Goal: Transaction & Acquisition: Purchase product/service

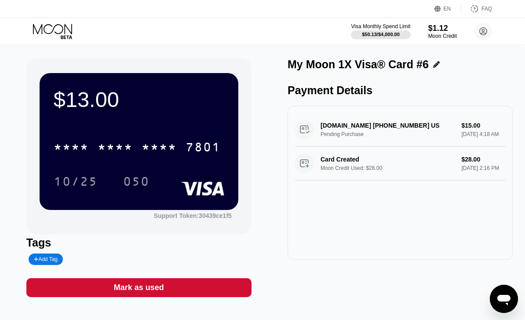
click at [435, 33] on div "Moon Credit" at bounding box center [443, 36] width 29 height 6
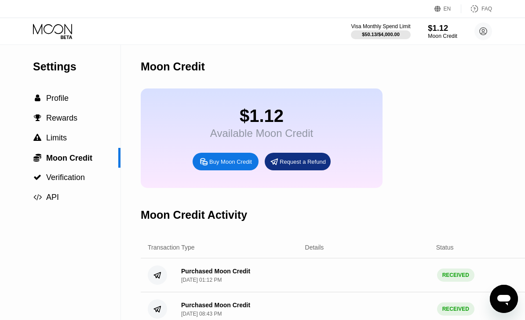
click at [226, 165] on div "Buy Moon Credit" at bounding box center [230, 161] width 43 height 7
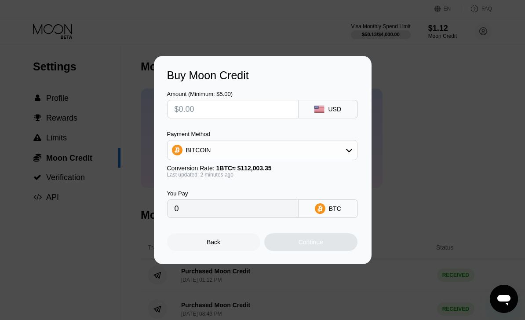
click at [270, 111] on input "text" at bounding box center [233, 109] width 117 height 18
type input "$1"
type input "0.00000893"
type input "$10"
type input "0.00008929"
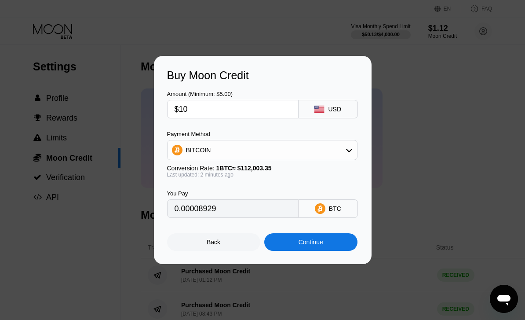
type input "$100"
type input "0.00089284"
click at [302, 246] on div "Continue" at bounding box center [311, 242] width 25 height 7
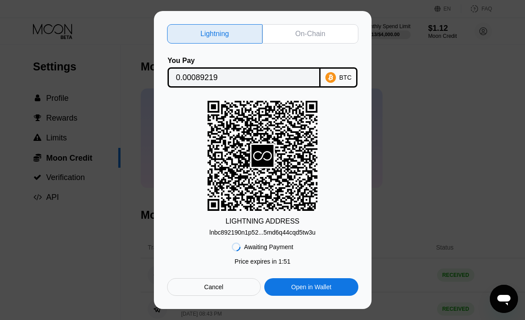
click at [308, 35] on div "On-Chain" at bounding box center [311, 33] width 30 height 9
